Goal: Task Accomplishment & Management: Manage account settings

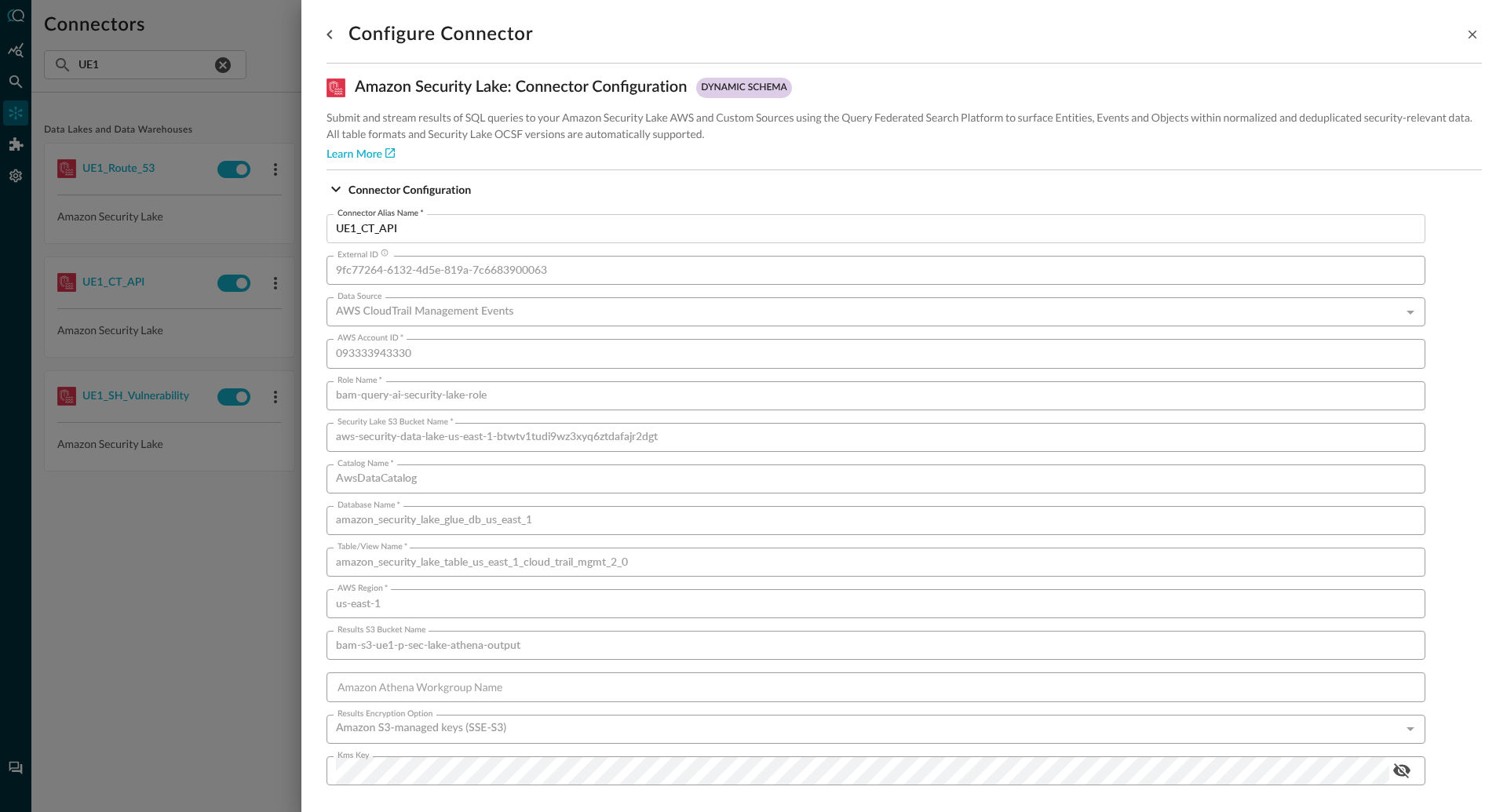
scroll to position [2010, 0]
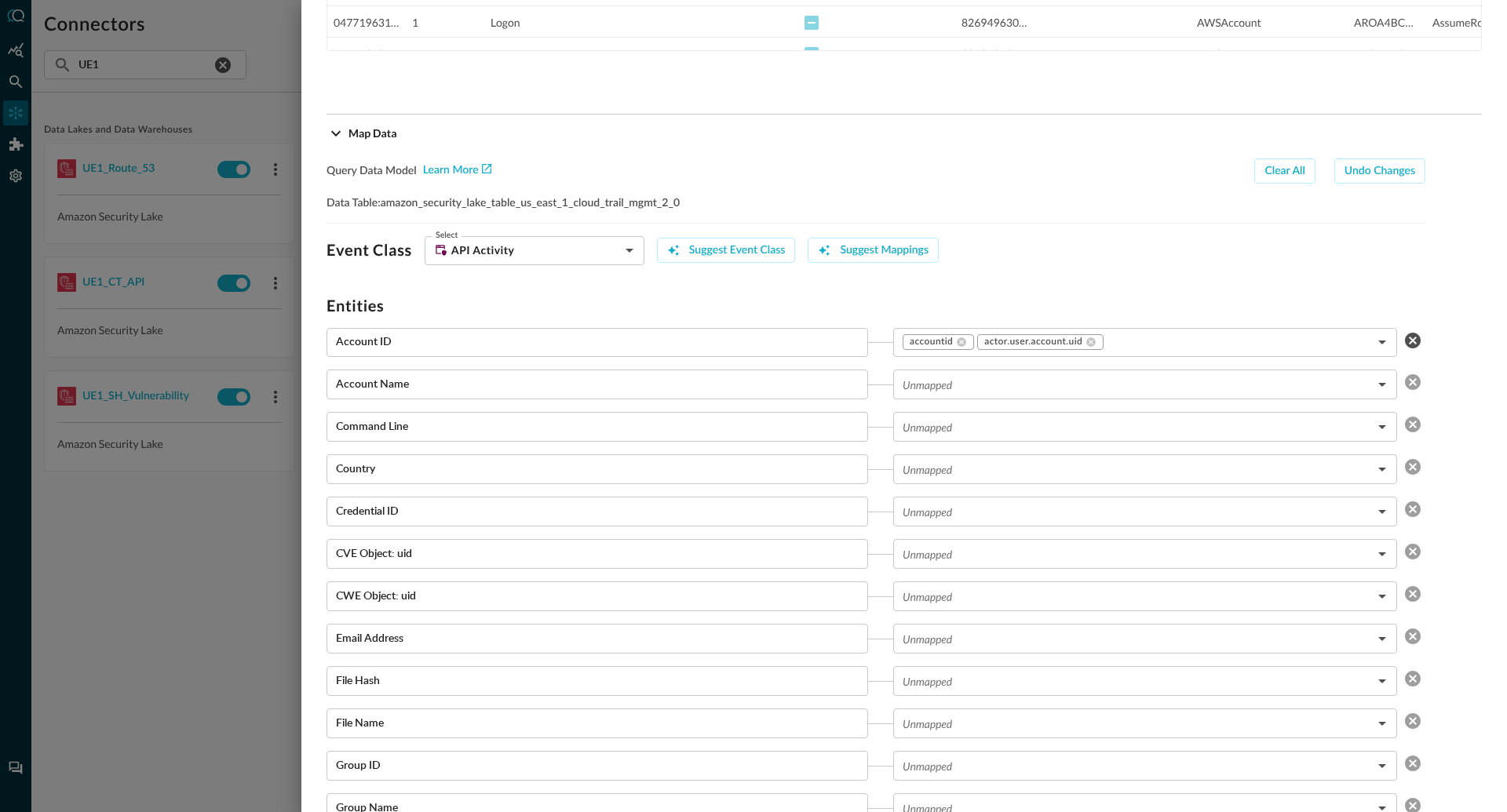
click at [202, 539] on div at bounding box center [753, 406] width 1507 height 812
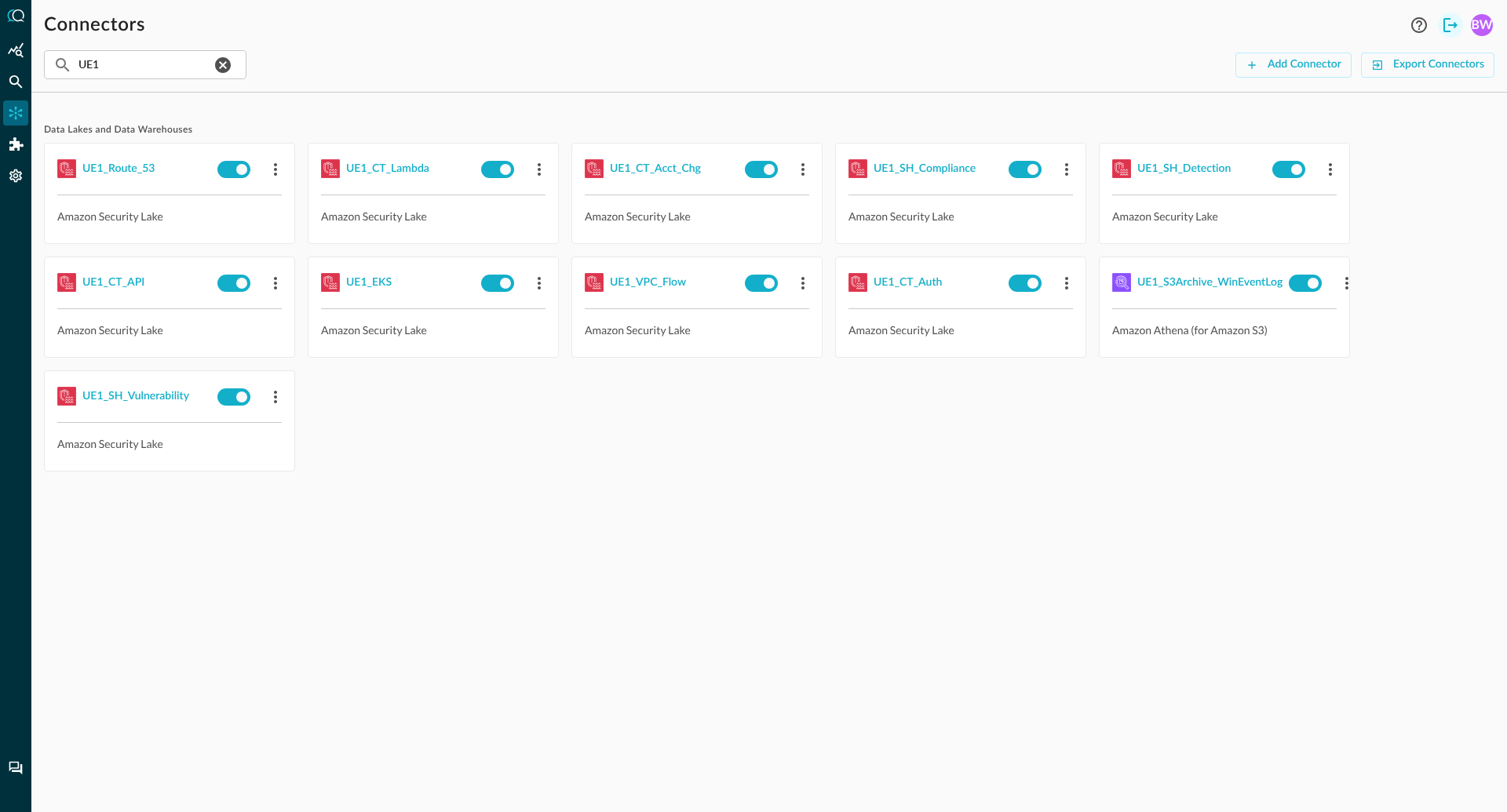
click at [1455, 18] on icon "Logout" at bounding box center [1450, 25] width 19 height 19
